Goal: Check status: Check status

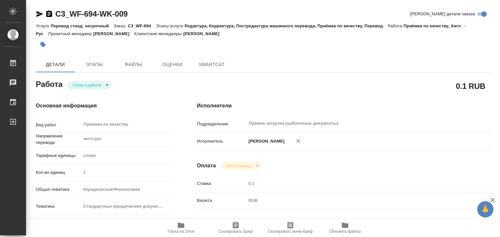
type textarea "x"
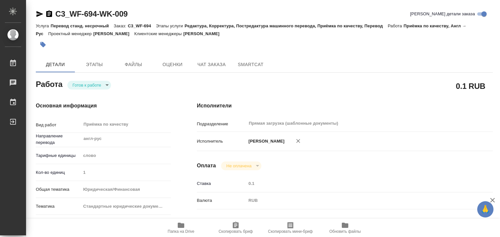
type textarea "x"
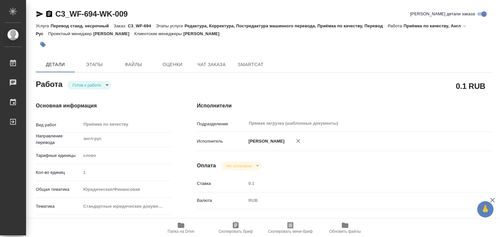
type textarea "x"
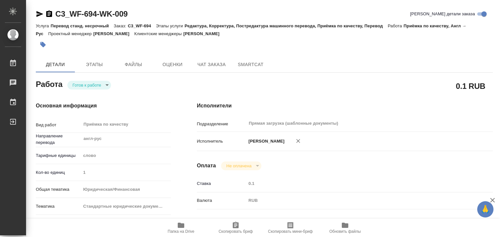
type textarea "x"
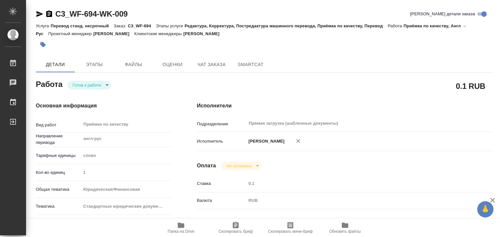
type textarea "x"
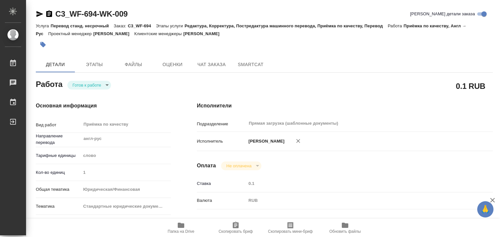
type textarea "x"
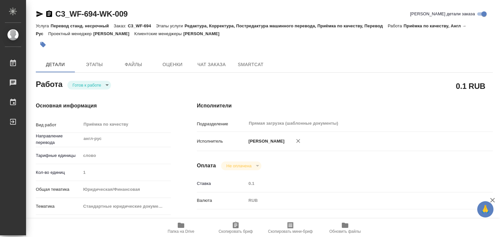
type textarea "x"
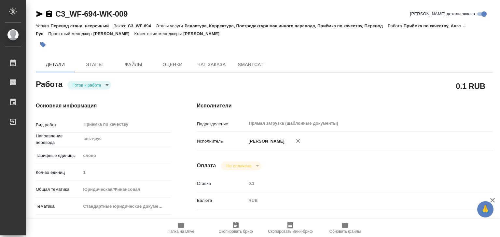
type textarea "x"
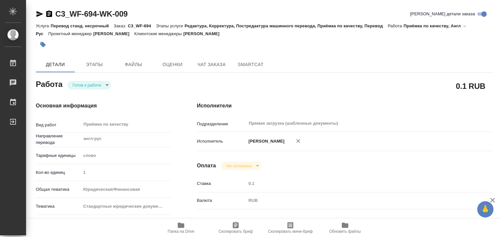
type textarea "x"
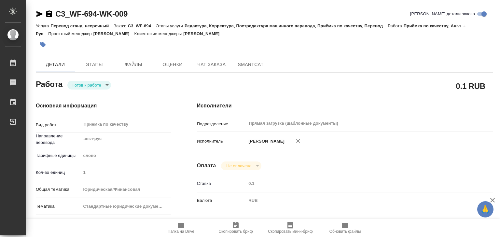
type textarea "x"
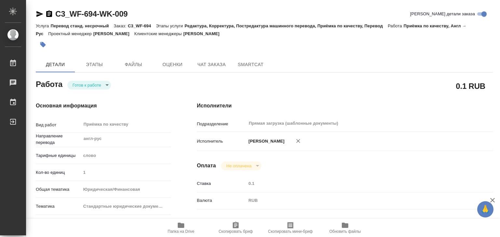
type textarea "x"
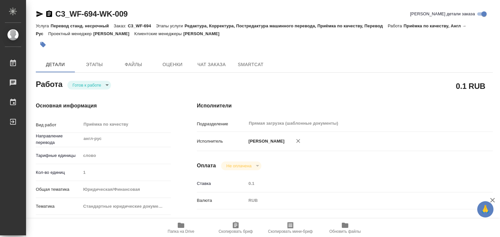
type textarea "x"
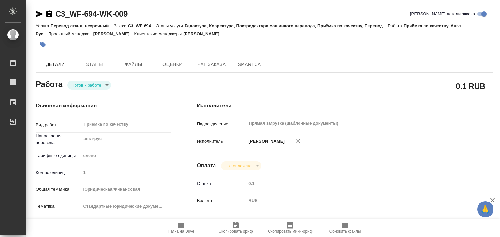
type textarea "x"
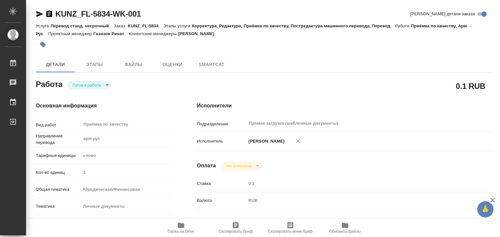
type textarea "x"
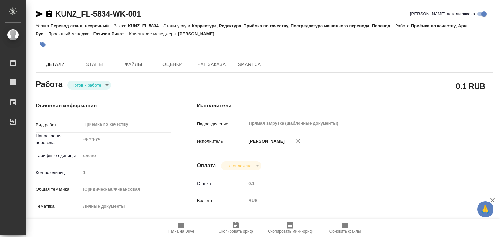
type textarea "x"
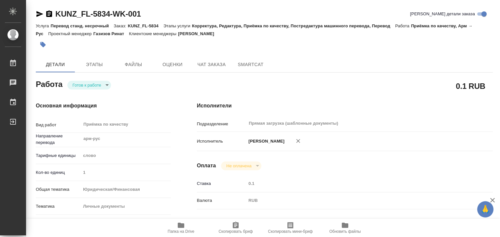
type textarea "x"
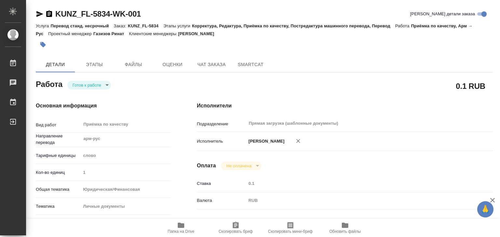
type textarea "x"
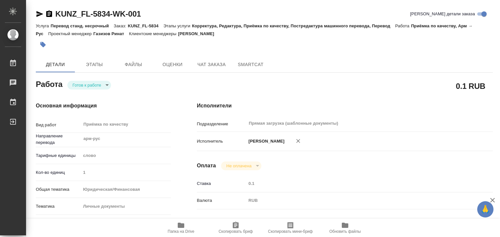
type textarea "x"
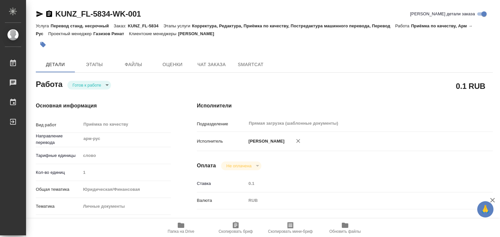
type textarea "x"
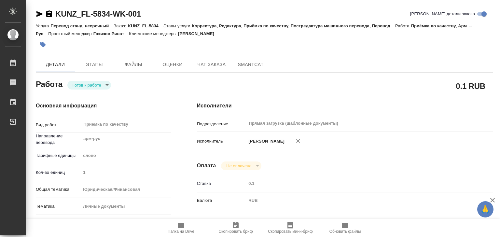
type textarea "x"
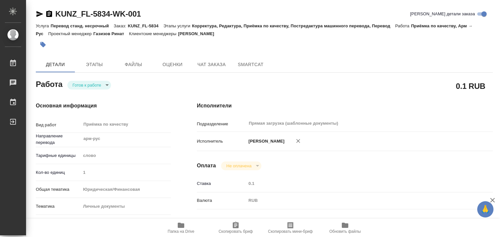
type textarea "x"
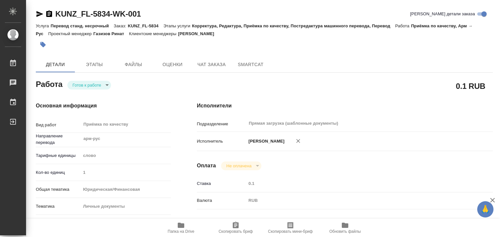
type textarea "x"
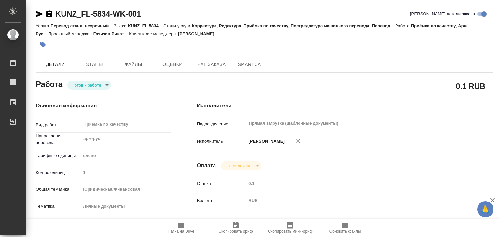
type textarea "x"
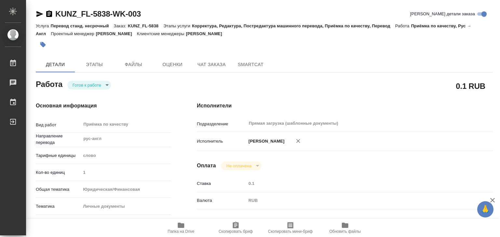
type textarea "x"
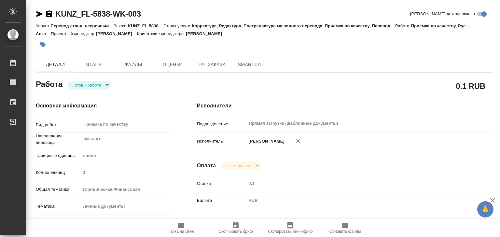
type textarea "x"
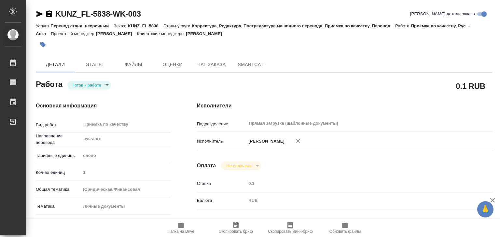
type textarea "x"
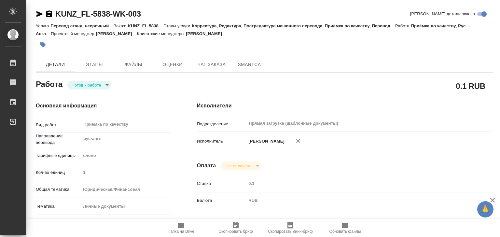
type textarea "x"
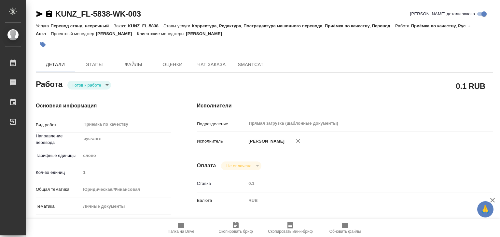
type textarea "x"
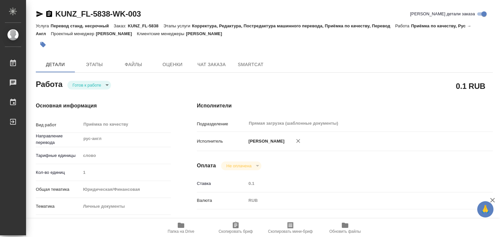
type textarea "x"
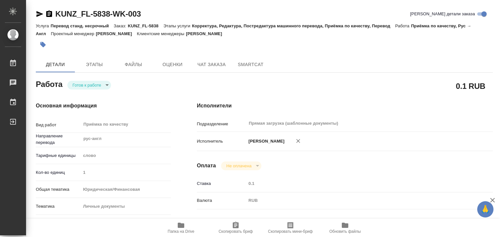
type textarea "x"
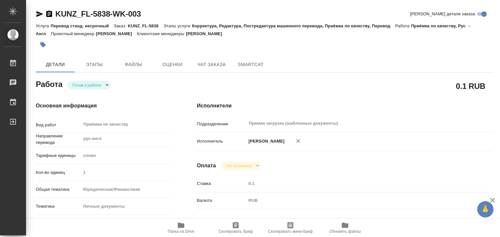
type textarea "x"
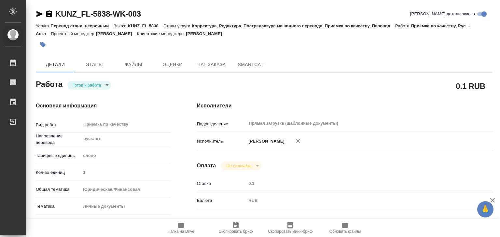
type textarea "x"
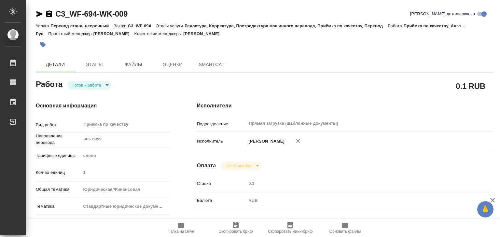
type textarea "x"
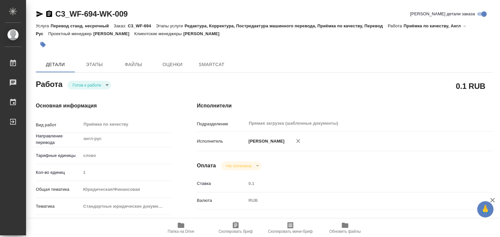
type textarea "x"
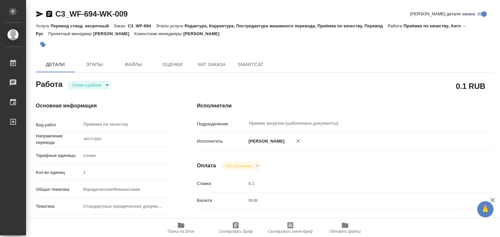
type textarea "x"
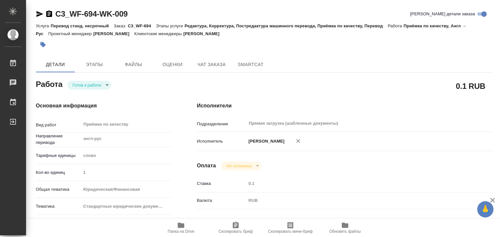
type textarea "x"
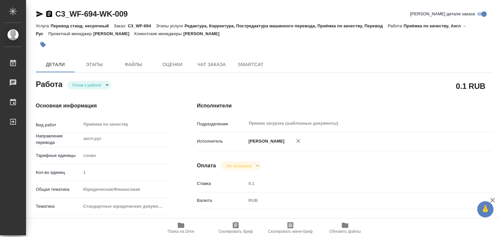
type textarea "x"
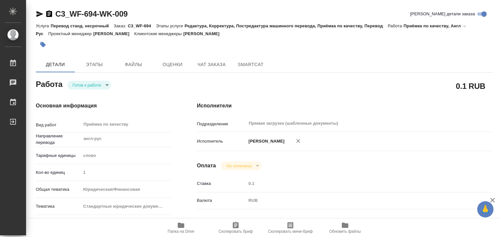
type textarea "x"
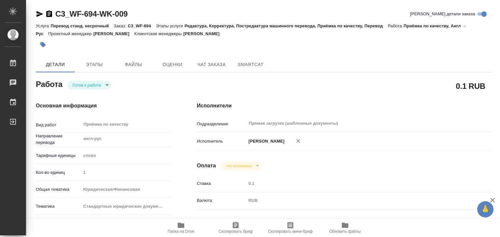
type textarea "x"
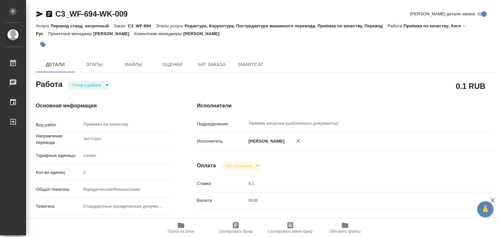
type textarea "x"
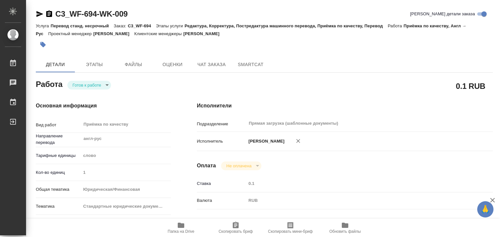
type textarea "x"
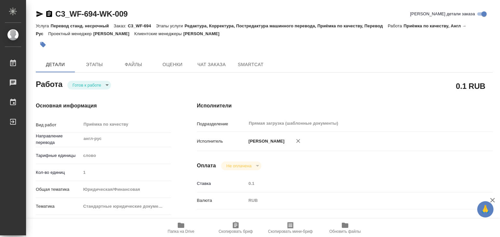
type textarea "x"
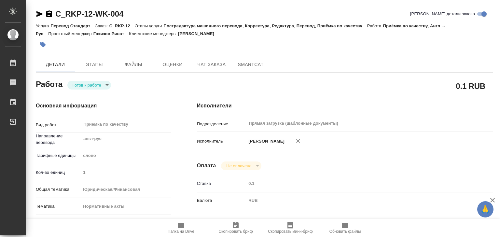
type textarea "x"
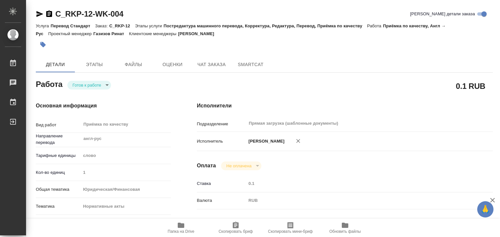
type textarea "x"
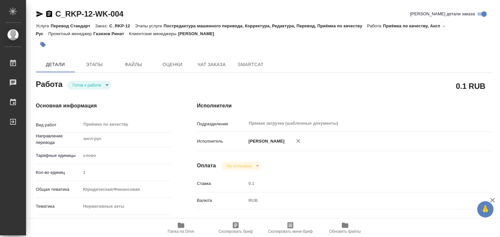
type textarea "x"
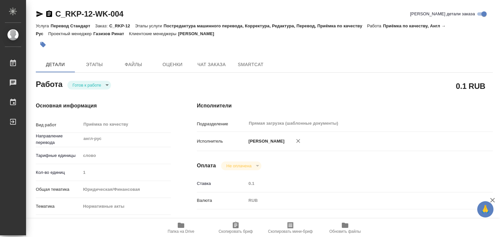
type textarea "x"
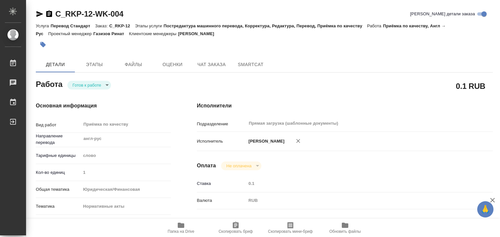
type textarea "x"
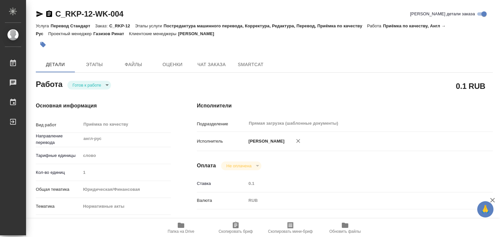
type textarea "x"
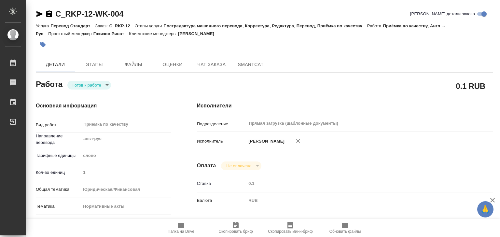
type textarea "x"
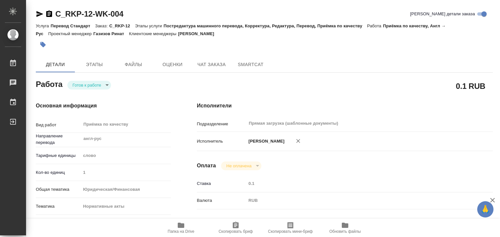
type textarea "x"
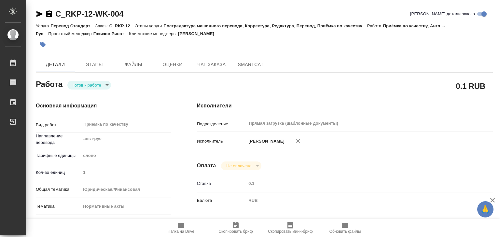
type textarea "x"
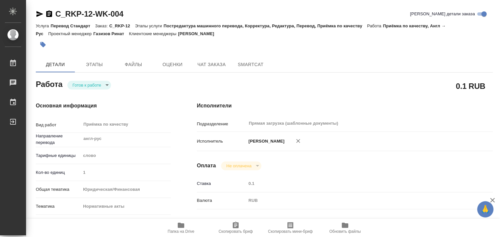
type textarea "x"
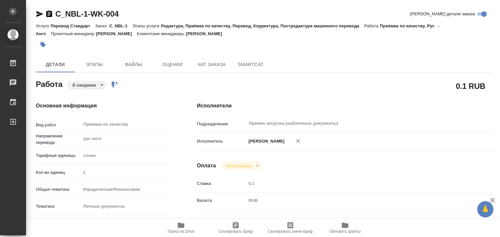
type textarea "x"
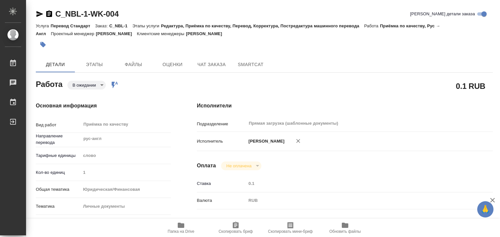
type textarea "x"
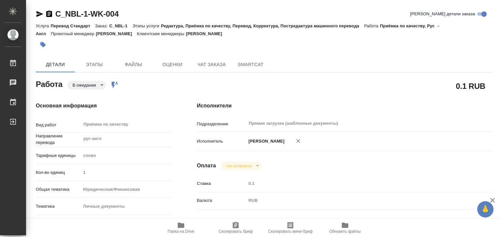
type textarea "x"
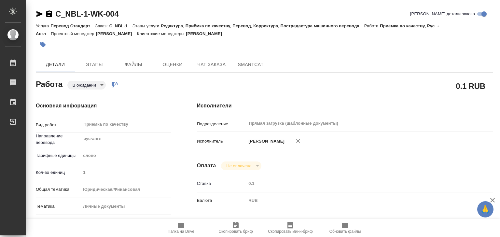
type textarea "x"
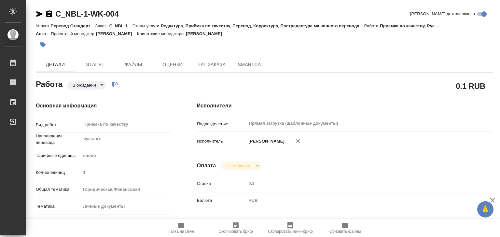
type textarea "x"
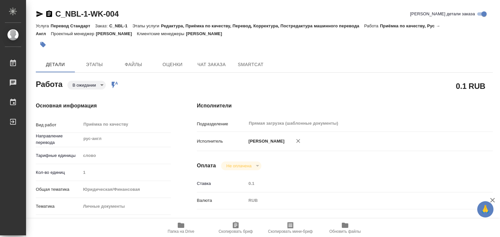
type textarea "x"
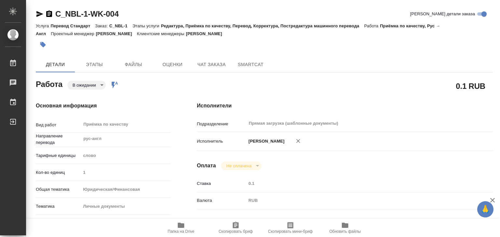
type textarea "x"
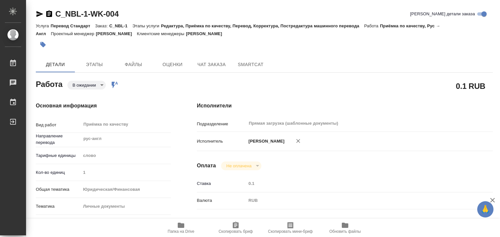
type textarea "x"
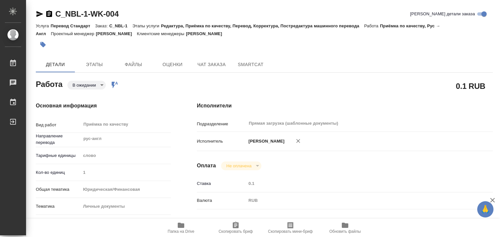
type textarea "x"
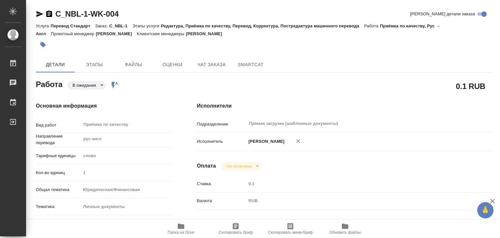
type textarea "x"
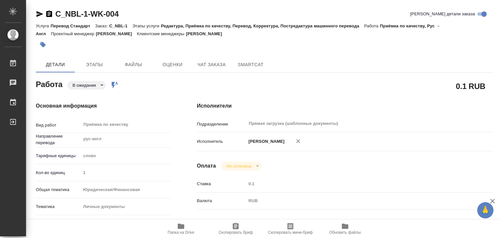
type textarea "x"
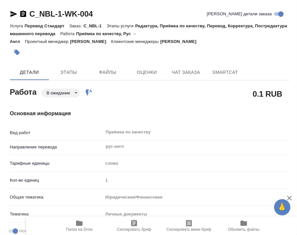
type textarea "x"
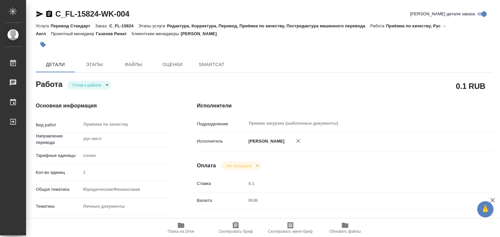
type textarea "x"
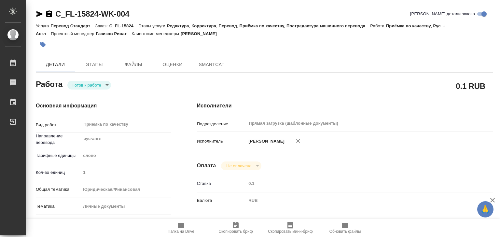
type textarea "x"
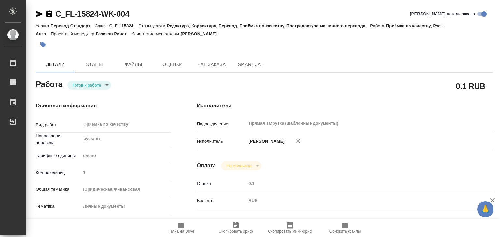
type textarea "x"
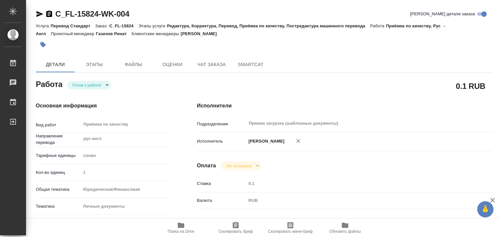
type textarea "x"
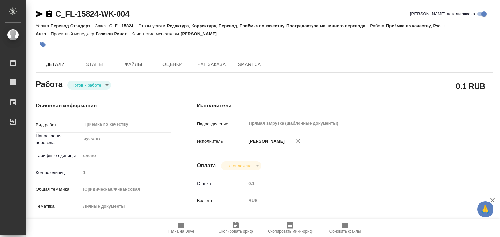
type textarea "x"
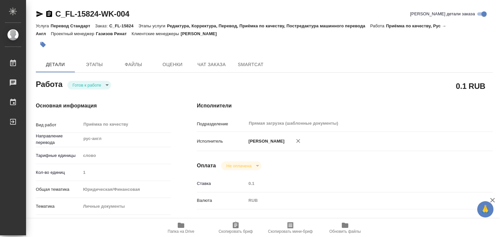
type textarea "x"
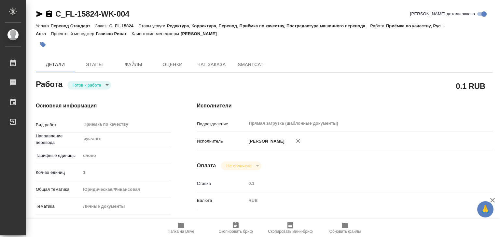
type textarea "x"
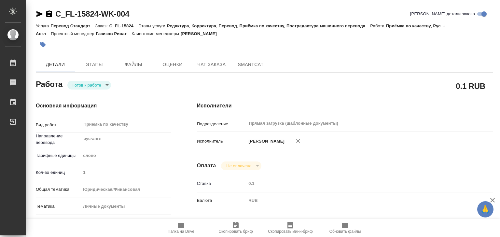
type textarea "x"
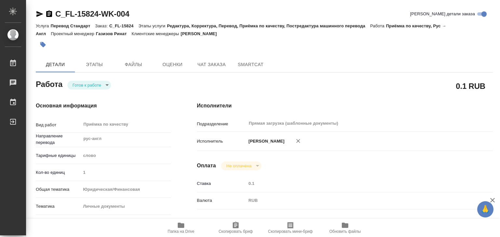
type textarea "x"
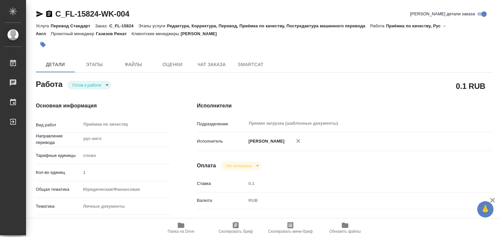
type textarea "x"
